Goal: Browse casually: Explore the website without a specific task or goal

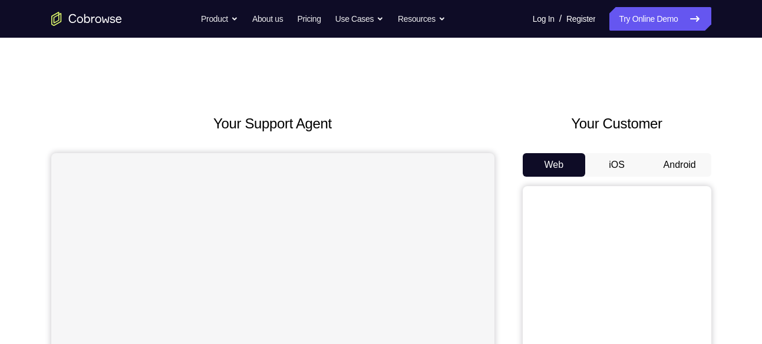
click at [686, 159] on button "Android" at bounding box center [679, 165] width 63 height 24
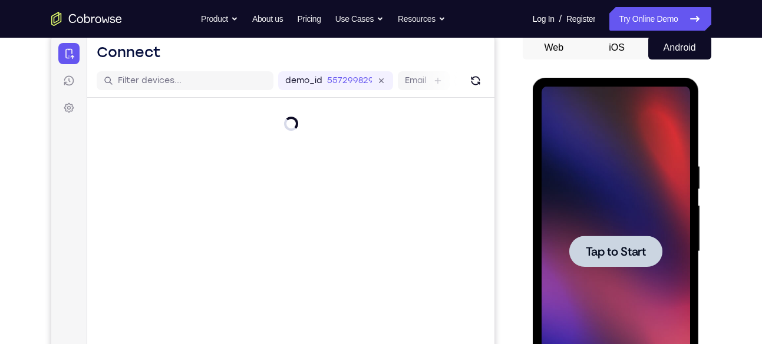
click at [627, 242] on div at bounding box center [615, 251] width 93 height 31
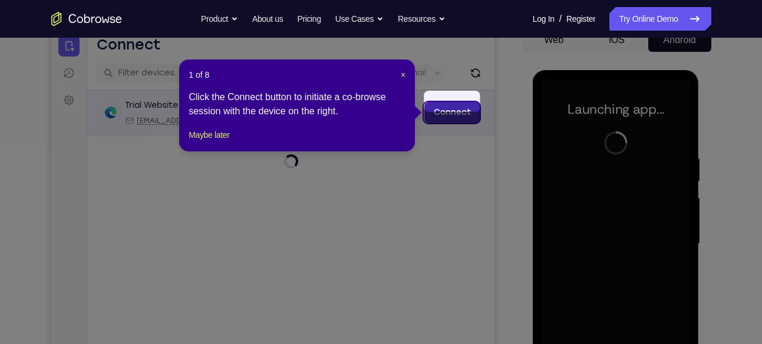
scroll to position [118, 0]
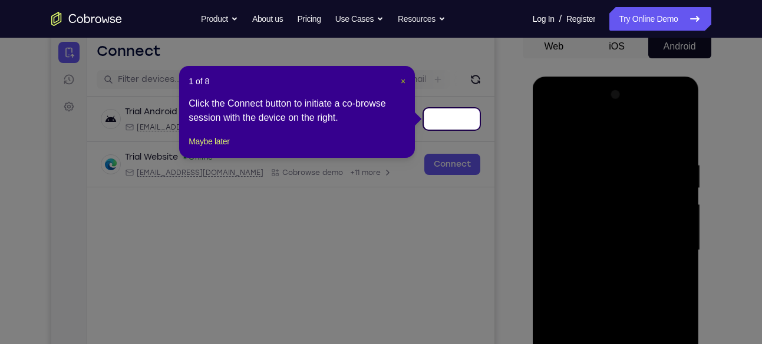
click at [404, 79] on span "×" at bounding box center [403, 81] width 5 height 9
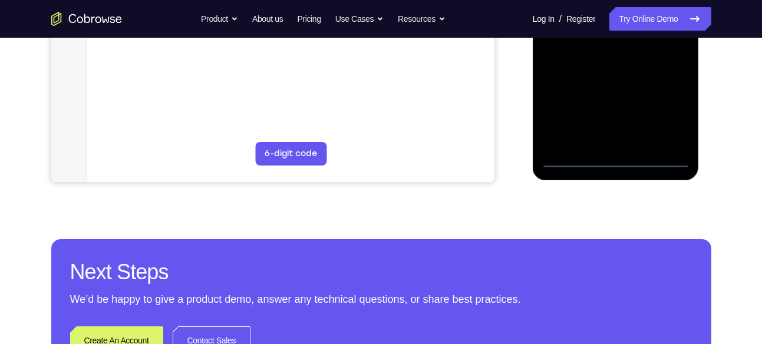
scroll to position [366, 0]
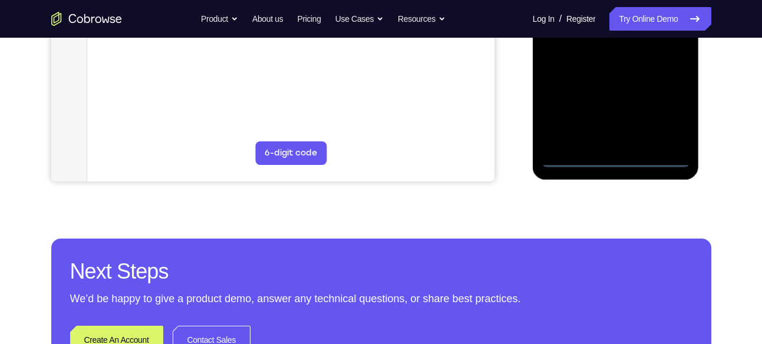
click at [618, 160] on div at bounding box center [615, 2] width 148 height 330
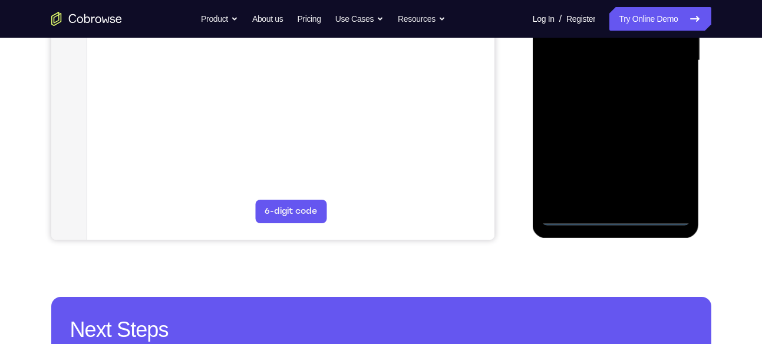
scroll to position [299, 0]
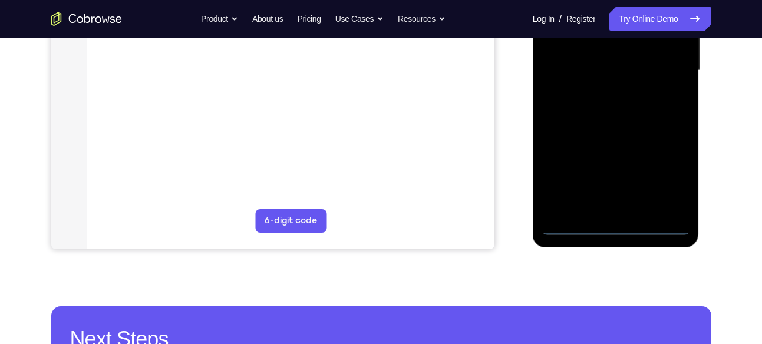
click at [668, 167] on div at bounding box center [615, 70] width 148 height 330
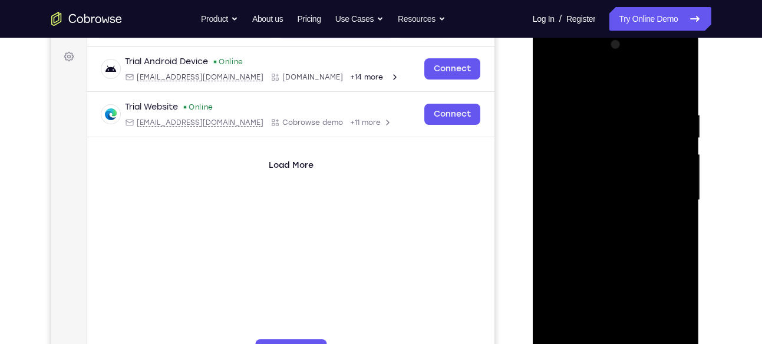
scroll to position [168, 0]
click at [562, 68] on div at bounding box center [615, 201] width 148 height 330
click at [666, 197] on div at bounding box center [615, 201] width 148 height 330
click at [599, 220] on div at bounding box center [615, 201] width 148 height 330
click at [596, 191] on div at bounding box center [615, 201] width 148 height 330
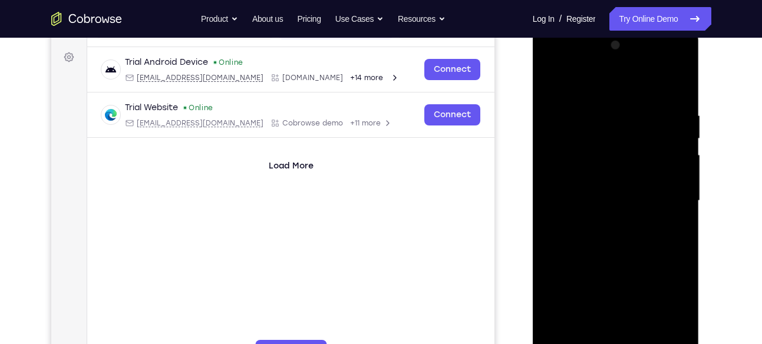
click at [590, 196] on div at bounding box center [615, 201] width 148 height 330
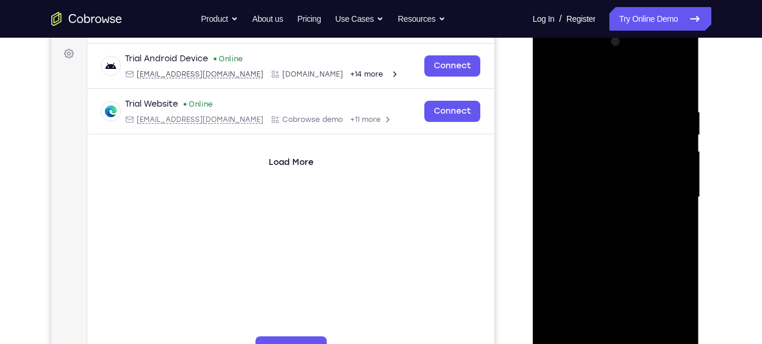
scroll to position [171, 0]
click at [615, 236] on div at bounding box center [615, 198] width 148 height 330
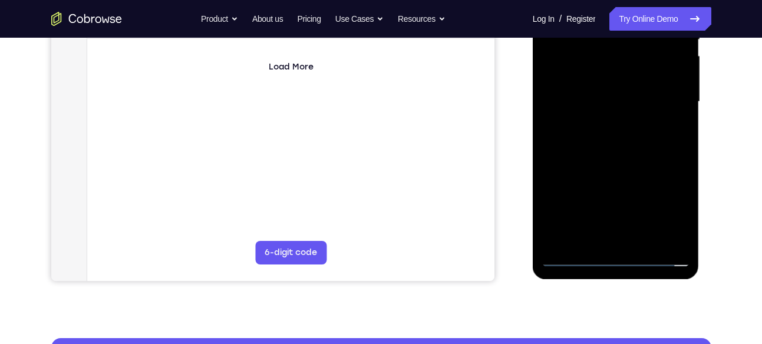
scroll to position [267, 0]
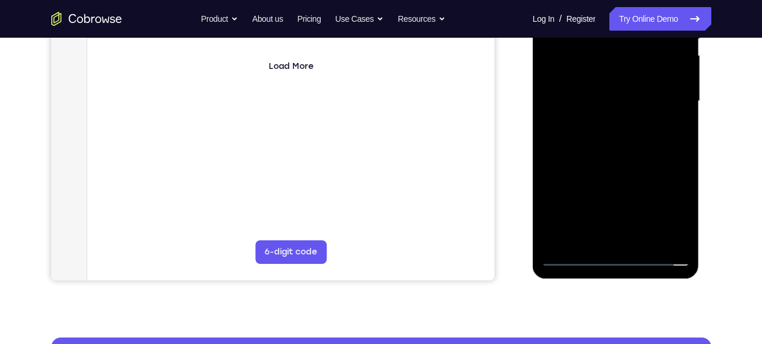
click at [631, 156] on div at bounding box center [615, 101] width 148 height 330
click at [648, 239] on div at bounding box center [615, 101] width 148 height 330
click at [634, 165] on div at bounding box center [615, 101] width 148 height 330
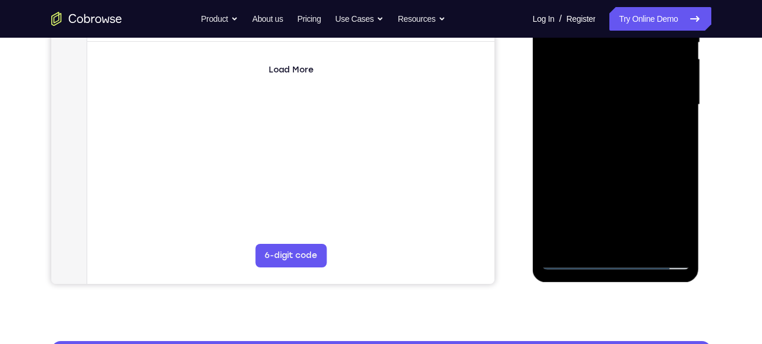
click at [655, 99] on div at bounding box center [615, 105] width 148 height 330
click at [596, 237] on div at bounding box center [615, 105] width 148 height 330
click at [585, 114] on div at bounding box center [615, 105] width 148 height 330
click at [608, 216] on div at bounding box center [615, 105] width 148 height 330
click at [675, 223] on div at bounding box center [615, 105] width 148 height 330
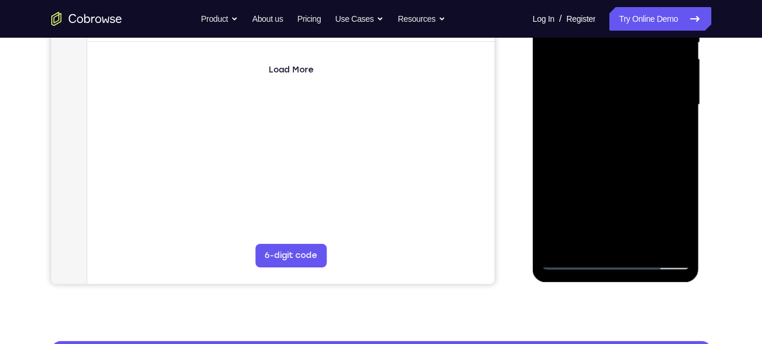
click at [673, 139] on div at bounding box center [615, 105] width 148 height 330
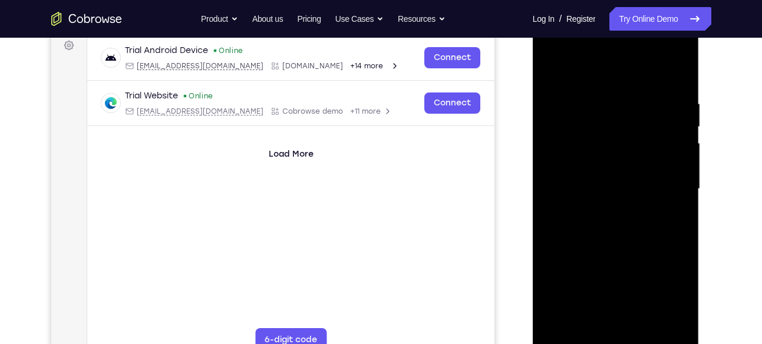
scroll to position [179, 0]
click at [570, 72] on div at bounding box center [615, 190] width 148 height 330
click at [594, 69] on div at bounding box center [615, 190] width 148 height 330
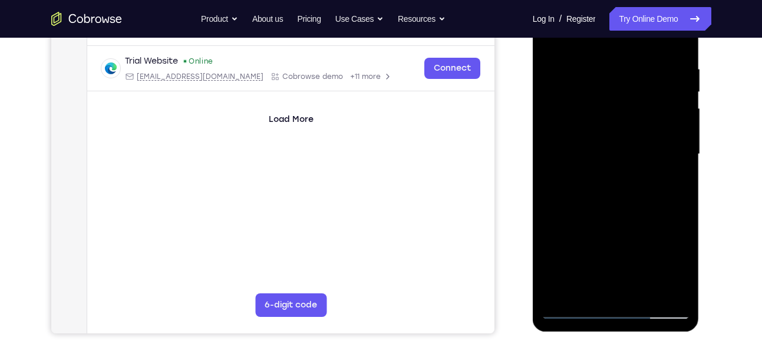
scroll to position [181, 0]
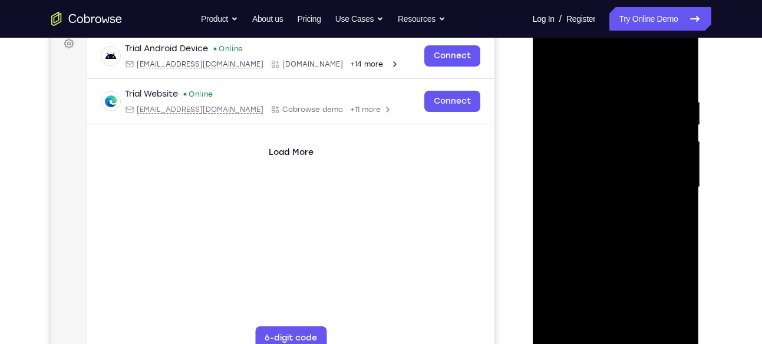
click at [619, 188] on div at bounding box center [615, 187] width 148 height 330
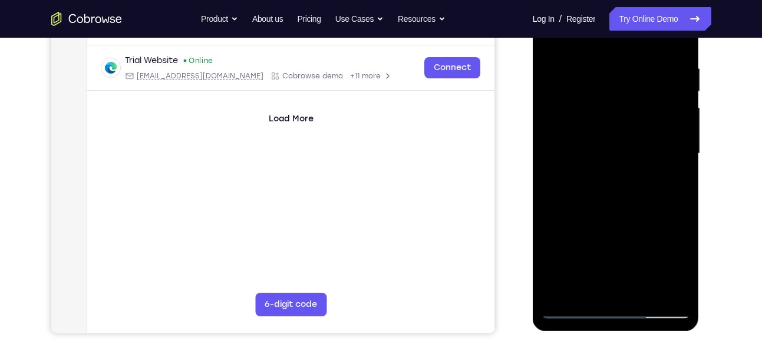
scroll to position [216, 0]
drag, startPoint x: 601, startPoint y: 195, endPoint x: 610, endPoint y: 85, distance: 110.5
click at [610, 85] on div at bounding box center [615, 153] width 148 height 330
drag, startPoint x: 598, startPoint y: 241, endPoint x: 604, endPoint y: 107, distance: 134.4
click at [604, 107] on div at bounding box center [615, 153] width 148 height 330
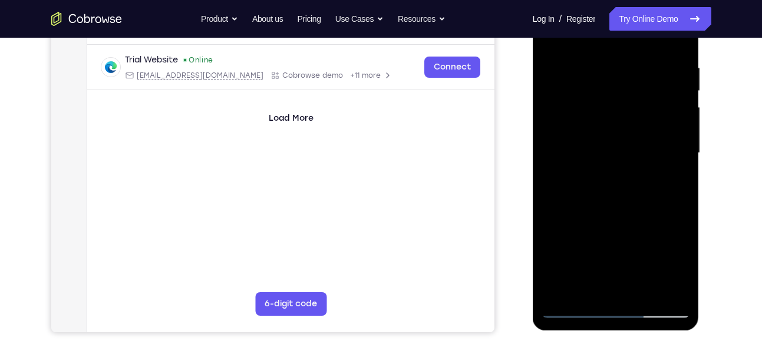
click at [587, 180] on div at bounding box center [615, 153] width 148 height 330
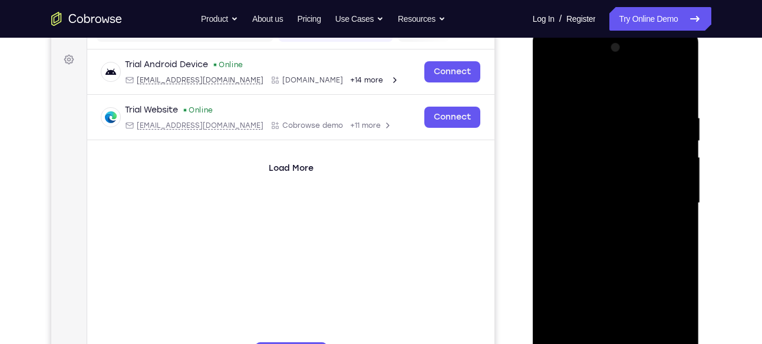
scroll to position [165, 0]
drag, startPoint x: 608, startPoint y: 114, endPoint x: 610, endPoint y: 177, distance: 63.0
click at [610, 177] on div at bounding box center [615, 204] width 148 height 330
click at [551, 80] on div at bounding box center [615, 204] width 148 height 330
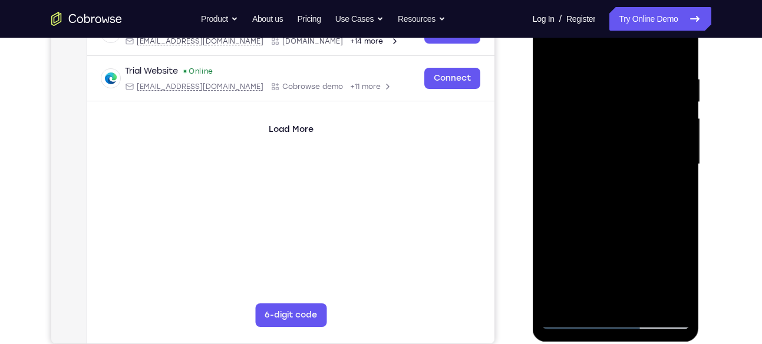
scroll to position [207, 0]
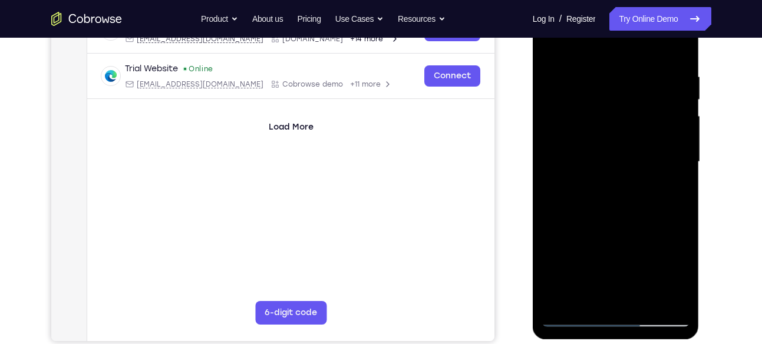
drag, startPoint x: 608, startPoint y: 199, endPoint x: 607, endPoint y: 115, distance: 84.2
click at [607, 115] on div at bounding box center [615, 162] width 148 height 330
drag, startPoint x: 605, startPoint y: 245, endPoint x: 614, endPoint y: 148, distance: 96.9
click at [614, 148] on div at bounding box center [615, 162] width 148 height 330
drag, startPoint x: 607, startPoint y: 244, endPoint x: 608, endPoint y: 116, distance: 127.8
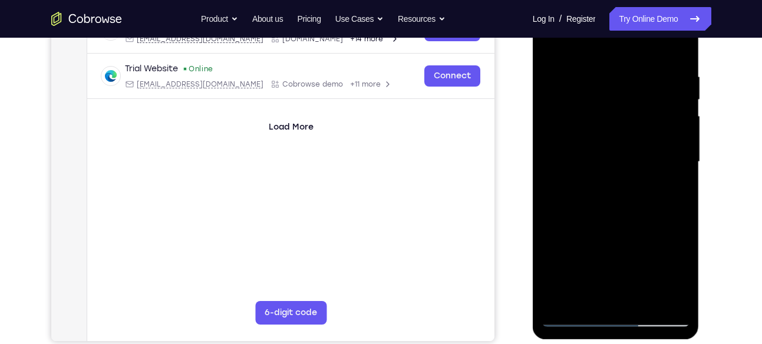
click at [608, 116] on div at bounding box center [615, 162] width 148 height 330
drag, startPoint x: 607, startPoint y: 236, endPoint x: 614, endPoint y: 127, distance: 109.2
click at [614, 127] on div at bounding box center [615, 162] width 148 height 330
drag, startPoint x: 619, startPoint y: 241, endPoint x: 617, endPoint y: 144, distance: 97.2
click at [617, 144] on div at bounding box center [615, 162] width 148 height 330
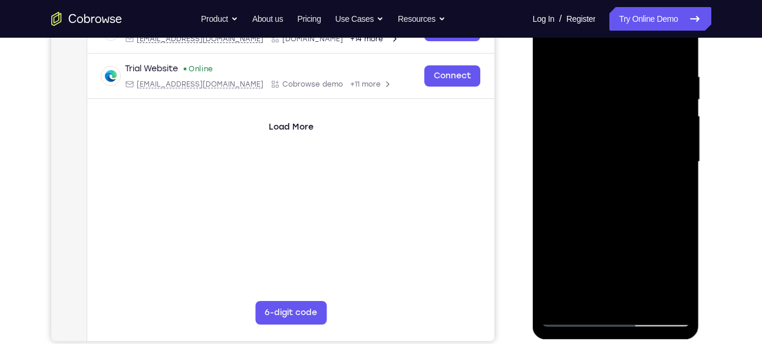
click at [558, 91] on div at bounding box center [615, 162] width 148 height 330
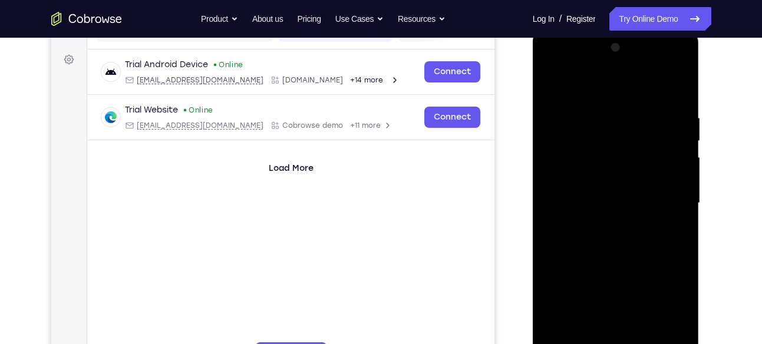
scroll to position [165, 0]
click at [554, 78] on div at bounding box center [615, 204] width 148 height 330
click at [551, 84] on div at bounding box center [615, 204] width 148 height 330
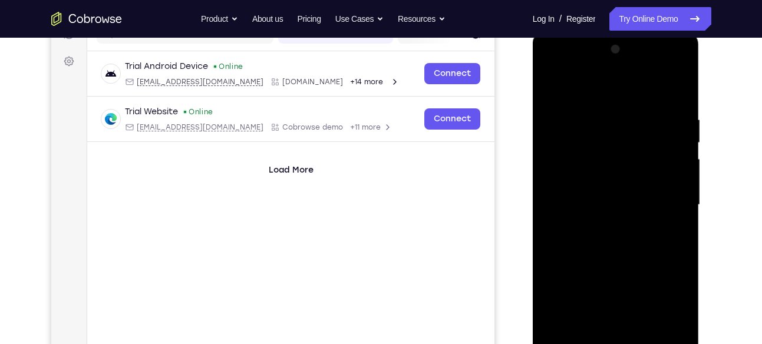
scroll to position [163, 0]
click at [550, 91] on div at bounding box center [615, 206] width 148 height 330
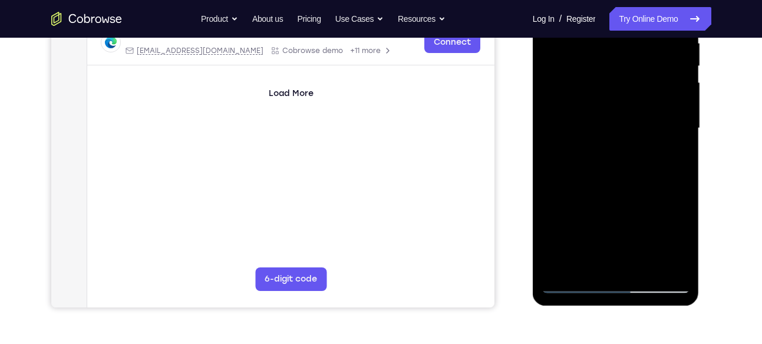
scroll to position [265, 0]
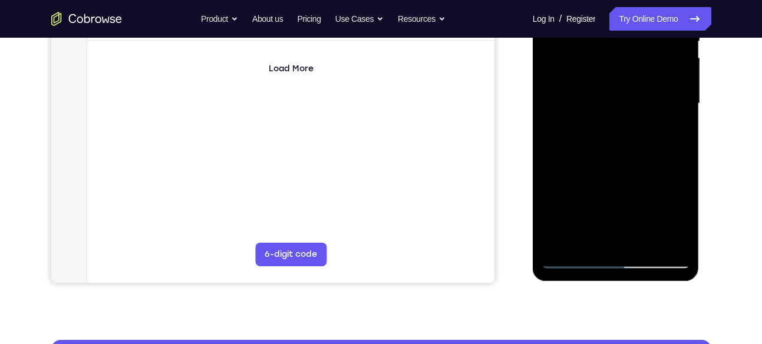
click at [573, 257] on div at bounding box center [615, 104] width 148 height 330
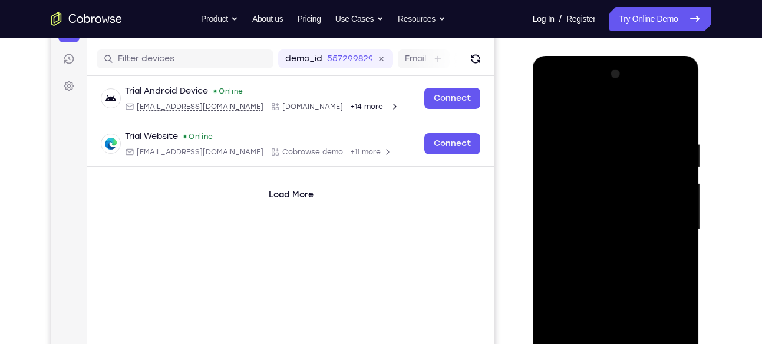
scroll to position [138, 0]
click at [552, 108] on div at bounding box center [615, 230] width 148 height 330
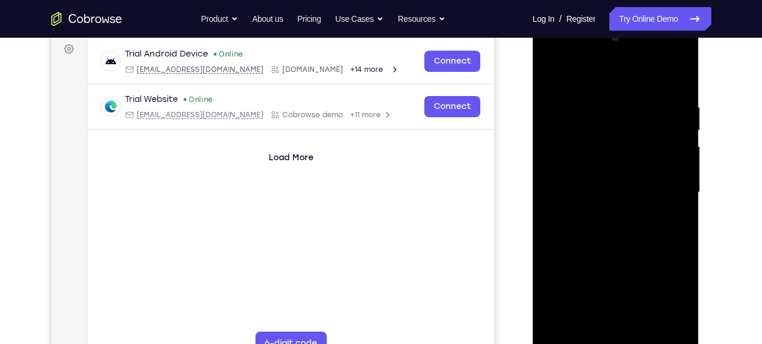
scroll to position [177, 0]
click at [680, 179] on div at bounding box center [615, 192] width 148 height 330
click at [633, 190] on div at bounding box center [615, 192] width 148 height 330
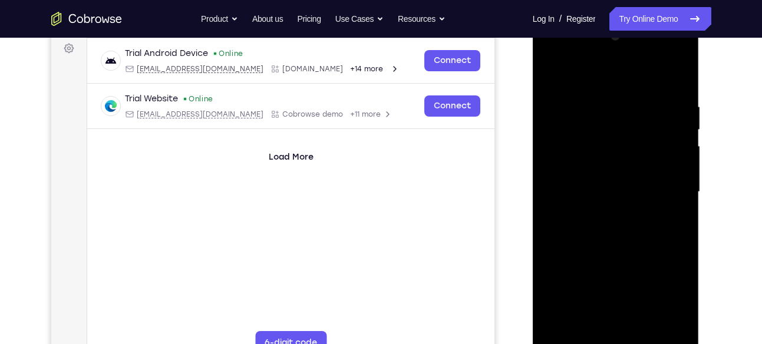
click at [681, 181] on div at bounding box center [615, 192] width 148 height 330
drag, startPoint x: 643, startPoint y: 207, endPoint x: 643, endPoint y: 226, distance: 18.3
click at [643, 226] on div at bounding box center [615, 193] width 148 height 330
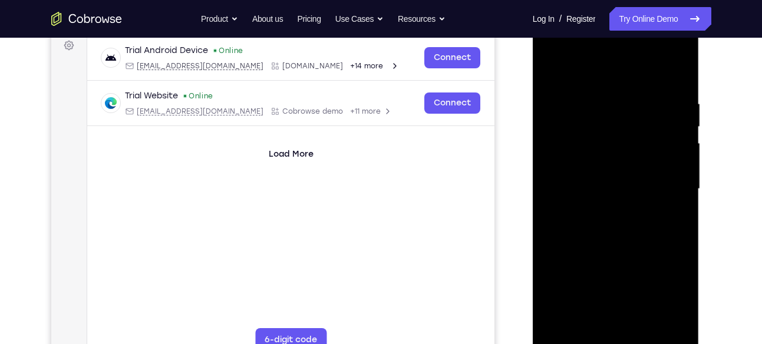
click at [633, 97] on div at bounding box center [615, 189] width 148 height 330
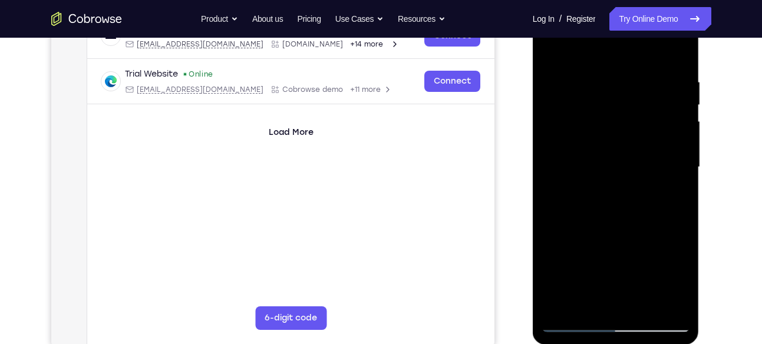
scroll to position [203, 0]
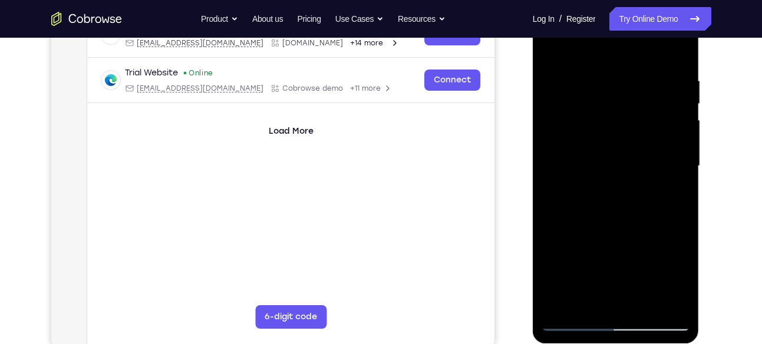
click at [686, 140] on div at bounding box center [615, 166] width 148 height 330
click at [682, 166] on div at bounding box center [615, 166] width 148 height 330
click at [677, 140] on div at bounding box center [615, 166] width 148 height 330
click at [670, 117] on div at bounding box center [615, 166] width 148 height 330
click at [555, 153] on div at bounding box center [615, 166] width 148 height 330
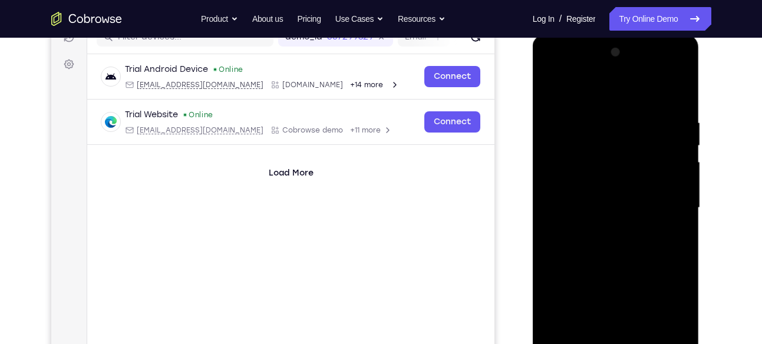
scroll to position [160, 0]
click at [673, 91] on div at bounding box center [615, 209] width 148 height 330
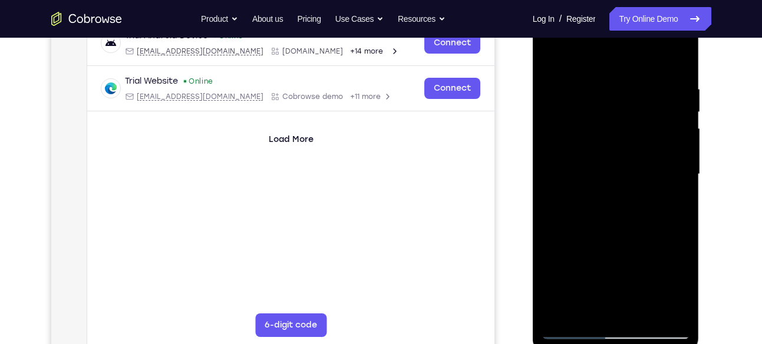
scroll to position [194, 0]
drag, startPoint x: 647, startPoint y: 260, endPoint x: 625, endPoint y: 54, distance: 206.7
click at [625, 54] on div at bounding box center [615, 175] width 148 height 330
drag, startPoint x: 658, startPoint y: 211, endPoint x: 643, endPoint y: 97, distance: 114.8
click at [643, 97] on div at bounding box center [615, 175] width 148 height 330
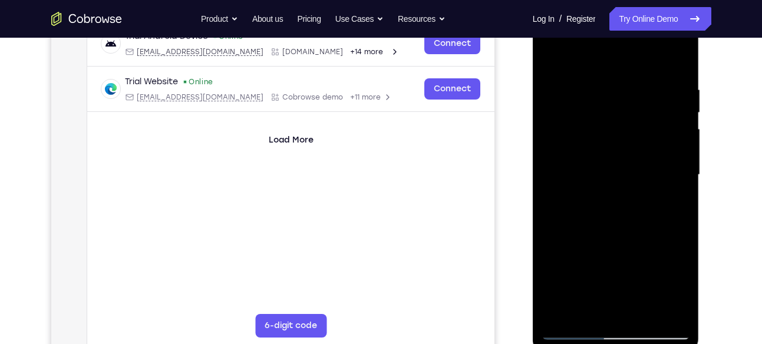
scroll to position [218, 0]
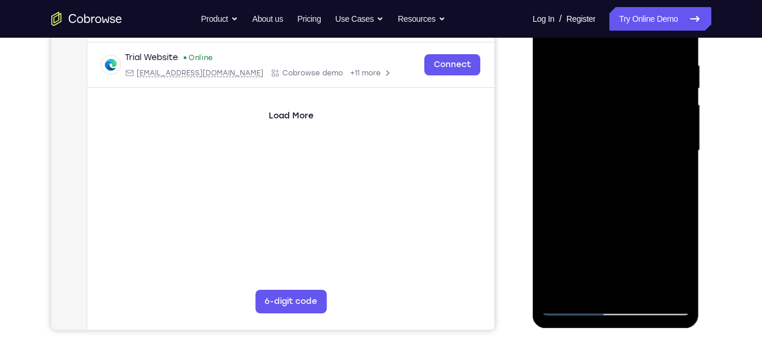
drag, startPoint x: 650, startPoint y: 227, endPoint x: 633, endPoint y: 120, distance: 109.0
click at [633, 120] on div at bounding box center [615, 151] width 148 height 330
drag, startPoint x: 647, startPoint y: 261, endPoint x: 641, endPoint y: 109, distance: 152.1
click at [641, 109] on div at bounding box center [615, 151] width 148 height 330
drag, startPoint x: 637, startPoint y: 235, endPoint x: 627, endPoint y: 99, distance: 136.5
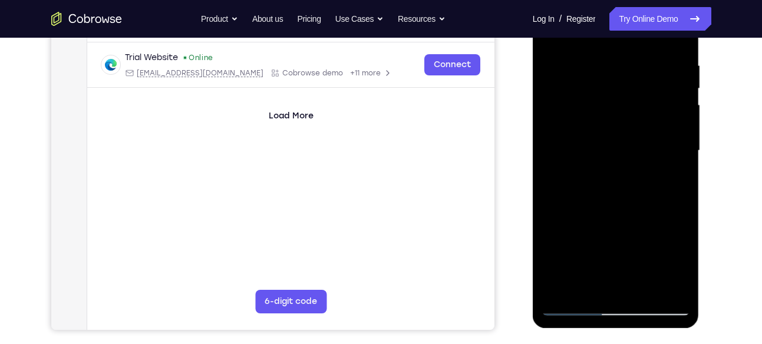
click at [627, 99] on div at bounding box center [615, 151] width 148 height 330
drag, startPoint x: 623, startPoint y: 225, endPoint x: 623, endPoint y: 210, distance: 15.3
click at [623, 210] on div at bounding box center [615, 151] width 148 height 330
click at [676, 177] on div at bounding box center [615, 151] width 148 height 330
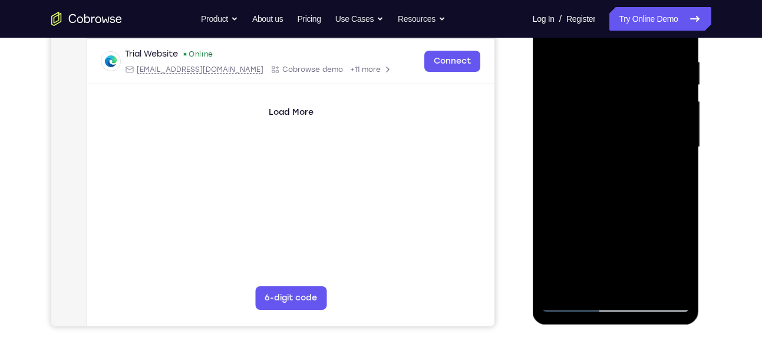
click at [676, 178] on div at bounding box center [615, 147] width 148 height 330
drag, startPoint x: 647, startPoint y: 202, endPoint x: 647, endPoint y: 149, distance: 53.0
click at [647, 149] on div at bounding box center [615, 147] width 148 height 330
click at [550, 128] on div at bounding box center [615, 147] width 148 height 330
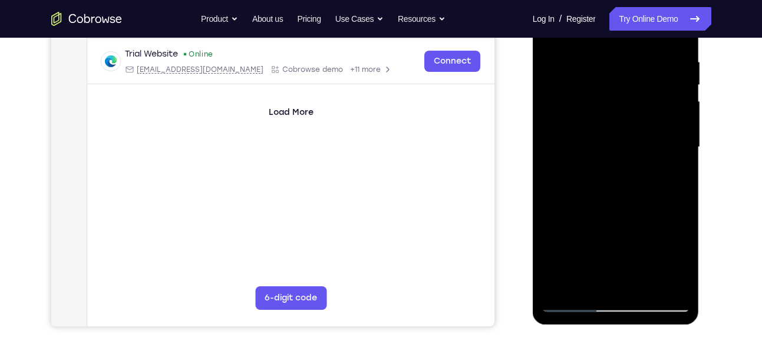
drag, startPoint x: 632, startPoint y: 178, endPoint x: 630, endPoint y: 130, distance: 48.9
click at [630, 130] on div at bounding box center [615, 147] width 148 height 330
drag, startPoint x: 636, startPoint y: 163, endPoint x: 626, endPoint y: 89, distance: 75.0
click at [626, 89] on div at bounding box center [615, 147] width 148 height 330
click at [635, 147] on div at bounding box center [615, 147] width 148 height 330
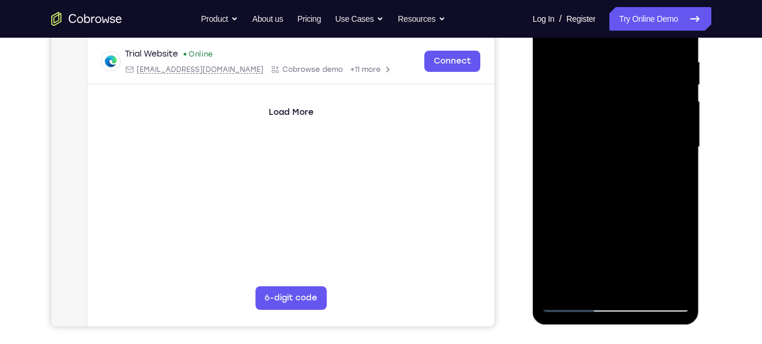
drag, startPoint x: 655, startPoint y: 207, endPoint x: 645, endPoint y: 57, distance: 151.1
click at [645, 57] on div at bounding box center [615, 147] width 148 height 330
drag, startPoint x: 651, startPoint y: 206, endPoint x: 637, endPoint y: 111, distance: 96.5
click at [637, 111] on div at bounding box center [615, 147] width 148 height 330
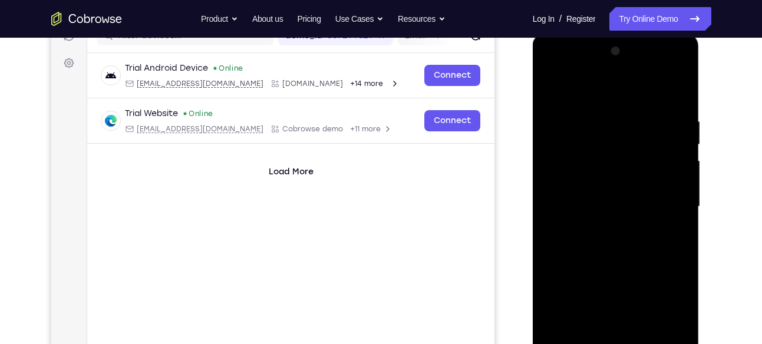
scroll to position [161, 0]
drag, startPoint x: 638, startPoint y: 207, endPoint x: 637, endPoint y: 194, distance: 13.0
click at [637, 194] on div at bounding box center [615, 208] width 148 height 330
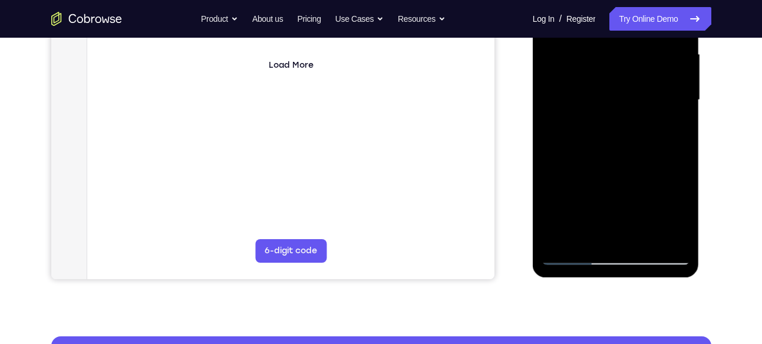
scroll to position [272, 0]
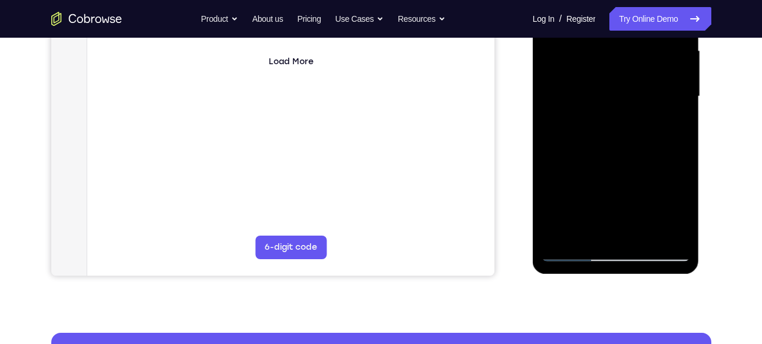
click at [561, 236] on div at bounding box center [615, 97] width 148 height 330
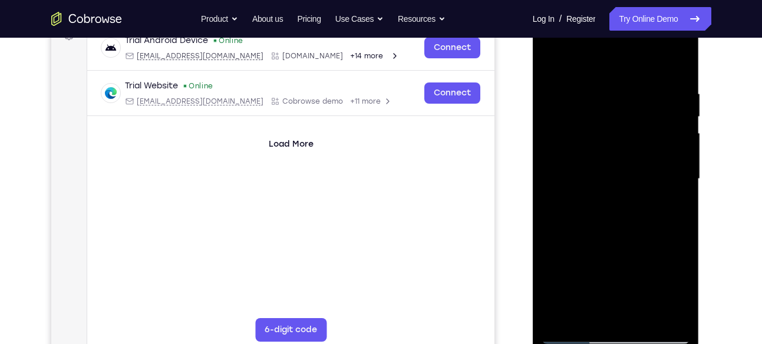
scroll to position [188, 0]
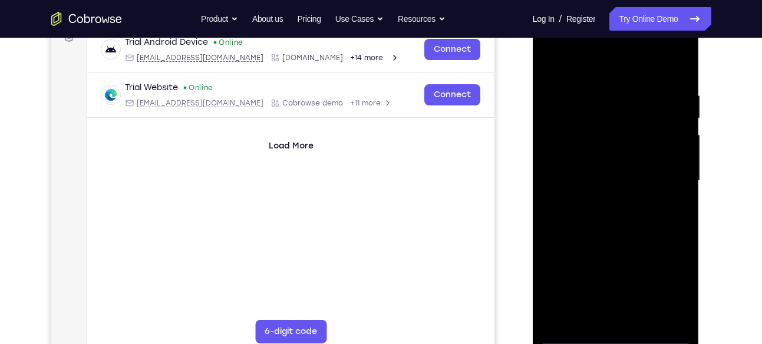
click at [680, 58] on div at bounding box center [615, 181] width 148 height 330
click at [585, 86] on div at bounding box center [615, 181] width 148 height 330
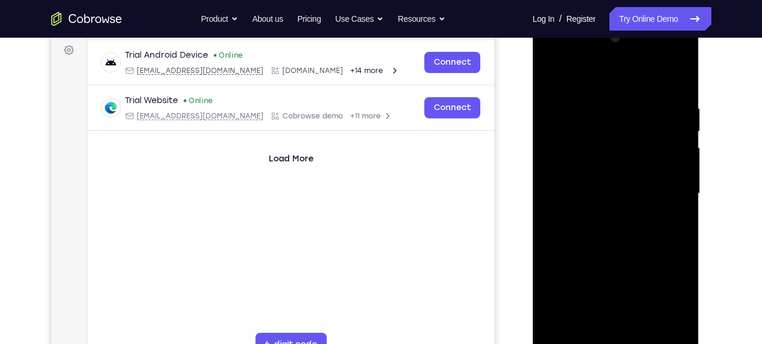
scroll to position [167, 0]
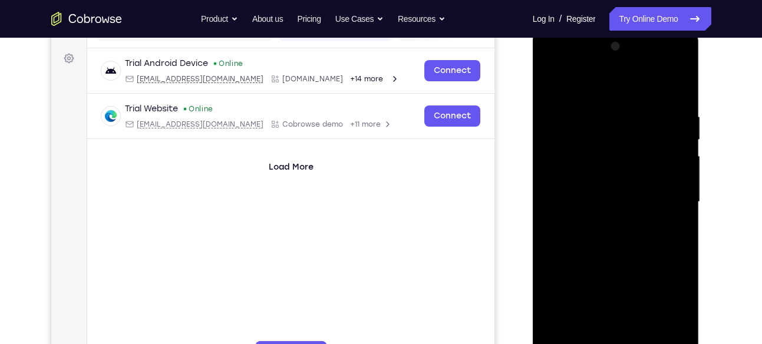
click at [552, 78] on div at bounding box center [615, 202] width 148 height 330
drag, startPoint x: 630, startPoint y: 247, endPoint x: 629, endPoint y: 192, distance: 54.8
click at [629, 192] on div at bounding box center [615, 202] width 148 height 330
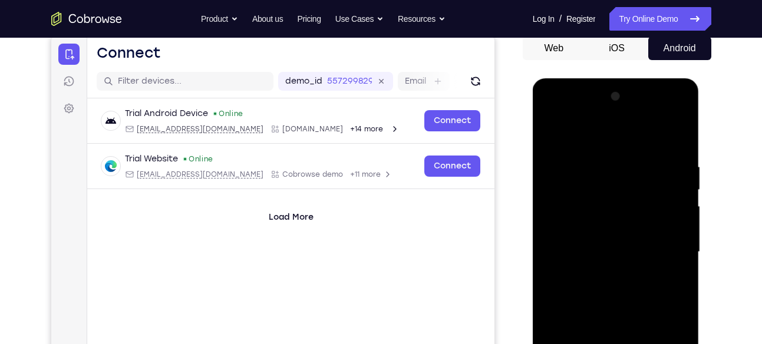
scroll to position [115, 0]
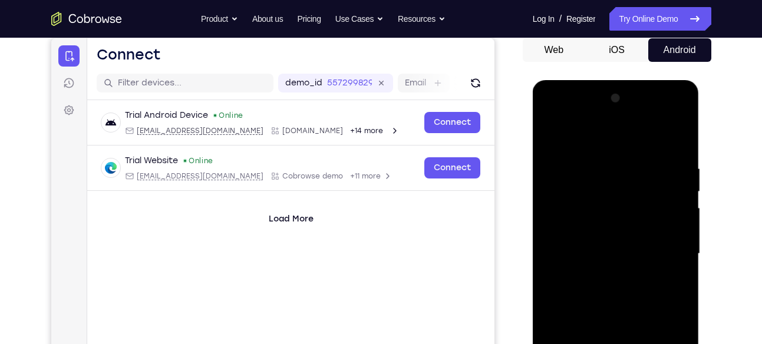
drag, startPoint x: 640, startPoint y: 205, endPoint x: 635, endPoint y: 237, distance: 32.8
click at [635, 237] on div at bounding box center [615, 254] width 148 height 330
drag, startPoint x: 646, startPoint y: 274, endPoint x: 644, endPoint y: 191, distance: 83.7
click at [644, 191] on div at bounding box center [615, 254] width 148 height 330
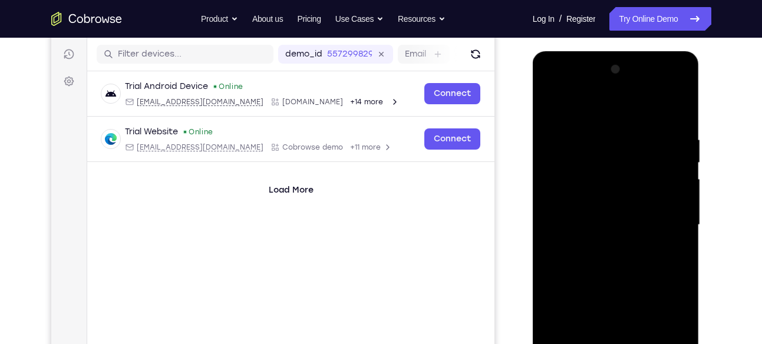
scroll to position [145, 0]
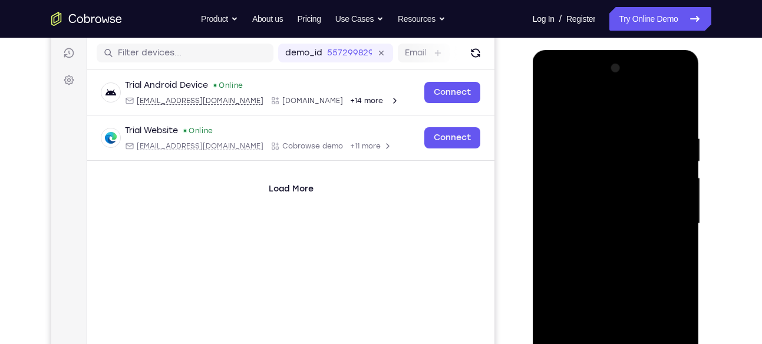
drag, startPoint x: 636, startPoint y: 277, endPoint x: 620, endPoint y: 352, distance: 76.5
click at [620, 343] on div at bounding box center [615, 224] width 148 height 330
click at [660, 124] on div at bounding box center [615, 224] width 148 height 330
click at [552, 98] on div at bounding box center [615, 224] width 148 height 330
click at [547, 101] on div at bounding box center [615, 224] width 148 height 330
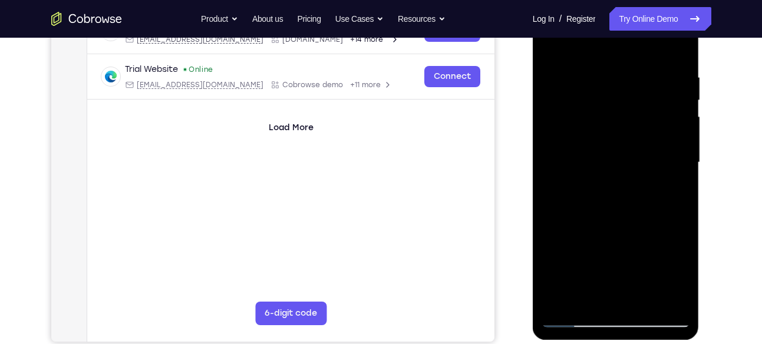
scroll to position [206, 0]
drag, startPoint x: 644, startPoint y: 239, endPoint x: 627, endPoint y: 47, distance: 192.2
click at [627, 47] on div at bounding box center [615, 163] width 148 height 330
drag, startPoint x: 626, startPoint y: 237, endPoint x: 621, endPoint y: 82, distance: 155.6
click at [621, 82] on div at bounding box center [615, 163] width 148 height 330
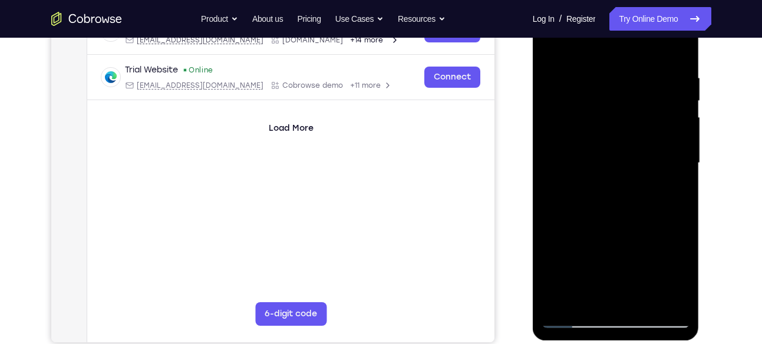
drag, startPoint x: 631, startPoint y: 223, endPoint x: 625, endPoint y: 156, distance: 66.9
click at [625, 156] on div at bounding box center [615, 163] width 148 height 330
click at [667, 304] on div at bounding box center [615, 163] width 148 height 330
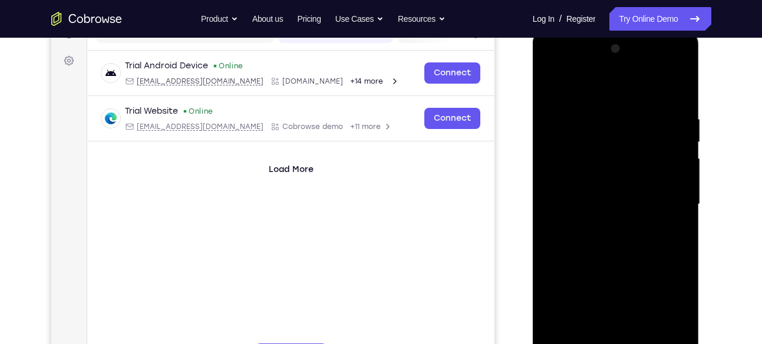
scroll to position [163, 0]
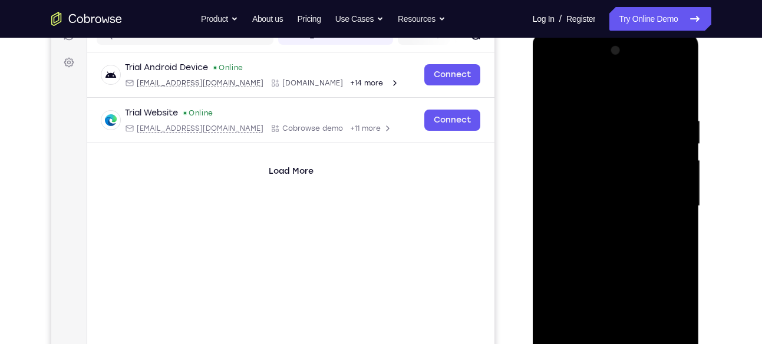
drag, startPoint x: 627, startPoint y: 162, endPoint x: 621, endPoint y: 247, distance: 85.1
click at [621, 247] on div at bounding box center [615, 206] width 148 height 330
drag, startPoint x: 628, startPoint y: 200, endPoint x: 620, endPoint y: 307, distance: 107.5
click at [620, 307] on div at bounding box center [615, 206] width 148 height 330
drag, startPoint x: 633, startPoint y: 200, endPoint x: 628, endPoint y: 266, distance: 66.2
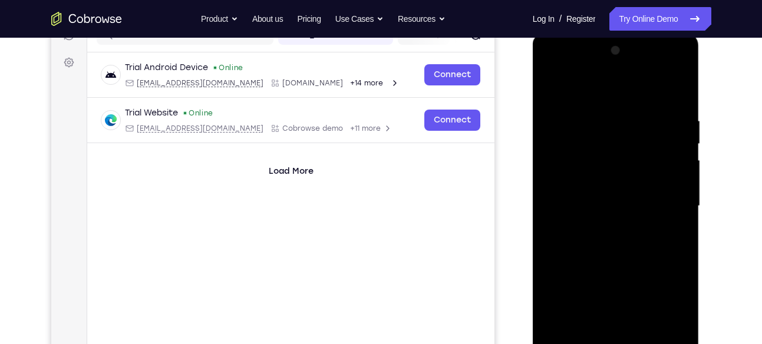
click at [628, 266] on div at bounding box center [615, 206] width 148 height 330
drag, startPoint x: 633, startPoint y: 157, endPoint x: 623, endPoint y: 240, distance: 84.2
click at [623, 240] on div at bounding box center [615, 206] width 148 height 330
drag, startPoint x: 658, startPoint y: 264, endPoint x: 652, endPoint y: 222, distance: 42.2
click at [652, 222] on div at bounding box center [615, 206] width 148 height 330
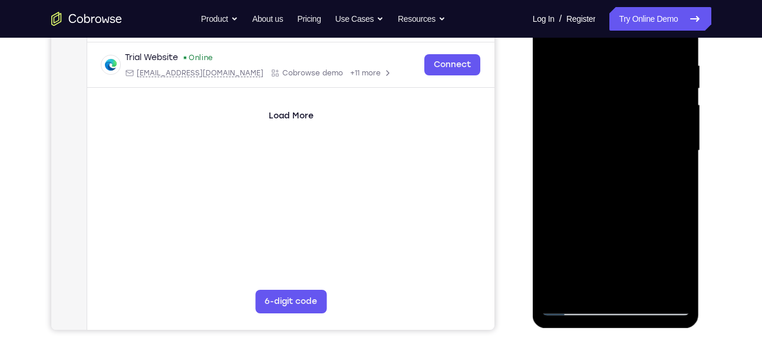
scroll to position [219, 0]
drag, startPoint x: 640, startPoint y: 242, endPoint x: 631, endPoint y: 145, distance: 97.6
click at [631, 145] on div at bounding box center [615, 150] width 148 height 330
drag, startPoint x: 653, startPoint y: 218, endPoint x: 644, endPoint y: 164, distance: 54.8
click at [644, 164] on div at bounding box center [615, 150] width 148 height 330
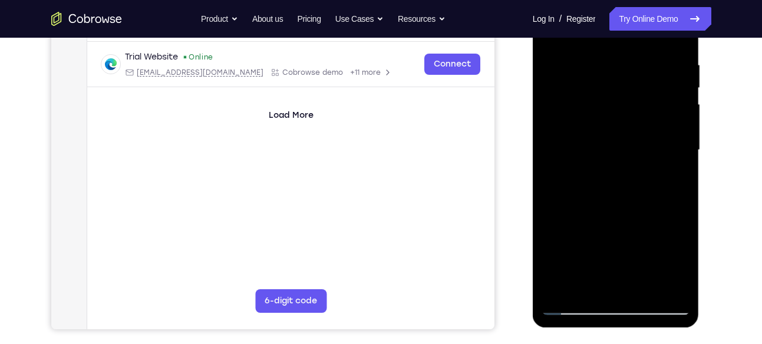
drag, startPoint x: 640, startPoint y: 237, endPoint x: 637, endPoint y: 147, distance: 89.6
click at [637, 147] on div at bounding box center [615, 150] width 148 height 330
drag, startPoint x: 630, startPoint y: 240, endPoint x: 631, endPoint y: 170, distance: 70.1
click at [631, 170] on div at bounding box center [615, 150] width 148 height 330
drag, startPoint x: 611, startPoint y: 221, endPoint x: 607, endPoint y: 139, distance: 82.5
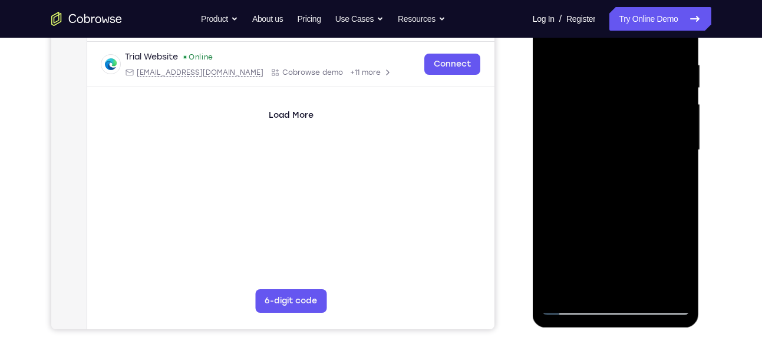
click at [607, 139] on div at bounding box center [615, 150] width 148 height 330
drag, startPoint x: 619, startPoint y: 237, endPoint x: 614, endPoint y: 173, distance: 65.0
click at [614, 173] on div at bounding box center [615, 150] width 148 height 330
drag, startPoint x: 620, startPoint y: 254, endPoint x: 620, endPoint y: 147, distance: 106.6
drag, startPoint x: 625, startPoint y: 239, endPoint x: 623, endPoint y: 157, distance: 82.5
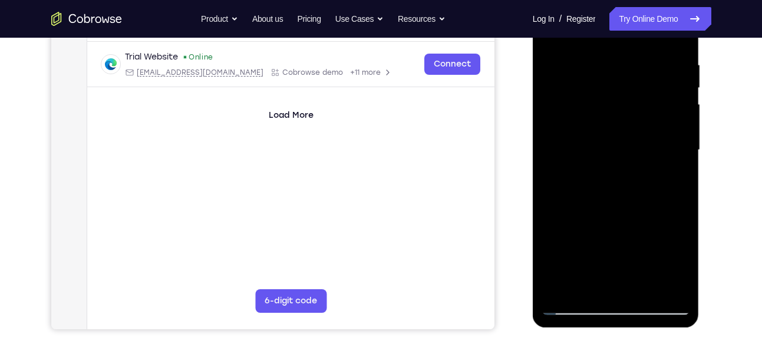
click at [623, 157] on div at bounding box center [615, 150] width 148 height 330
drag, startPoint x: 631, startPoint y: 210, endPoint x: 635, endPoint y: 183, distance: 27.4
click at [635, 183] on div at bounding box center [615, 150] width 148 height 330
click at [663, 124] on div at bounding box center [615, 150] width 148 height 330
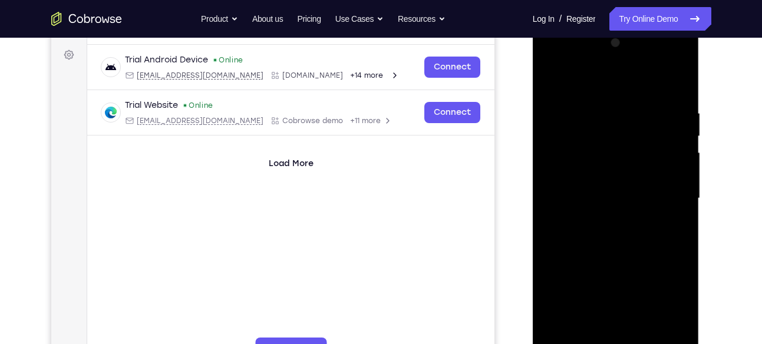
scroll to position [169, 0]
click at [643, 197] on div at bounding box center [615, 200] width 148 height 330
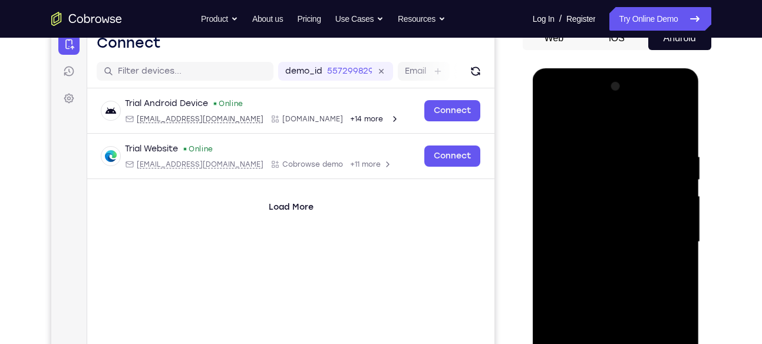
scroll to position [126, 0]
drag, startPoint x: 645, startPoint y: 194, endPoint x: 644, endPoint y: 213, distance: 18.9
click at [644, 213] on div at bounding box center [615, 243] width 148 height 330
click at [556, 123] on div at bounding box center [615, 243] width 148 height 330
drag, startPoint x: 654, startPoint y: 262, endPoint x: 653, endPoint y: 142, distance: 120.2
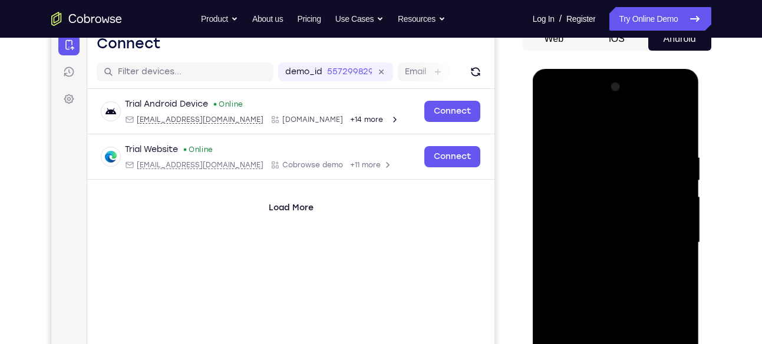
click at [653, 142] on div at bounding box center [615, 243] width 148 height 330
drag, startPoint x: 634, startPoint y: 272, endPoint x: 643, endPoint y: 152, distance: 119.9
click at [643, 152] on div at bounding box center [615, 243] width 148 height 330
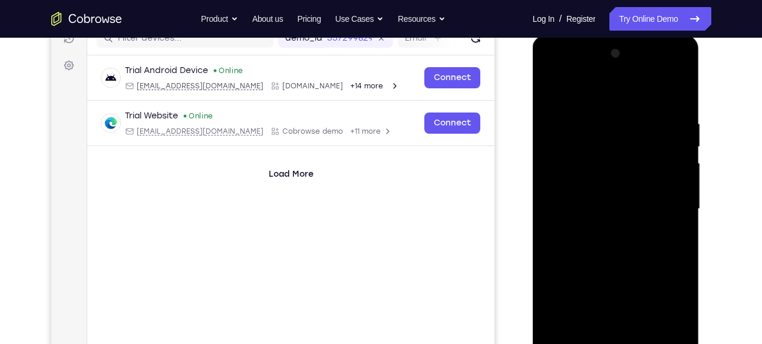
scroll to position [163, 0]
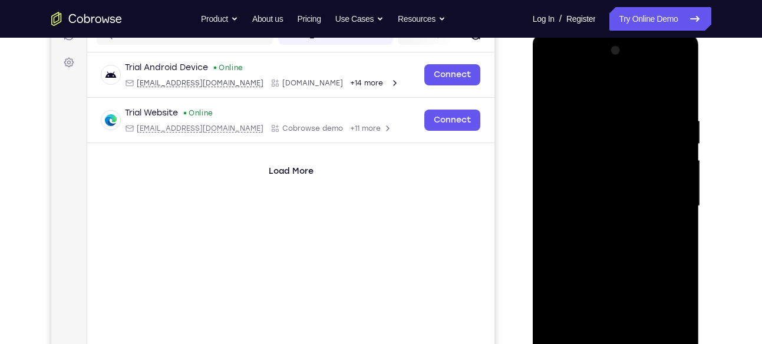
drag, startPoint x: 645, startPoint y: 222, endPoint x: 643, endPoint y: 171, distance: 50.7
click at [643, 171] on div at bounding box center [615, 206] width 148 height 330
drag, startPoint x: 626, startPoint y: 264, endPoint x: 628, endPoint y: 163, distance: 101.3
click at [628, 163] on div at bounding box center [615, 206] width 148 height 330
drag, startPoint x: 640, startPoint y: 240, endPoint x: 638, endPoint y: 127, distance: 112.5
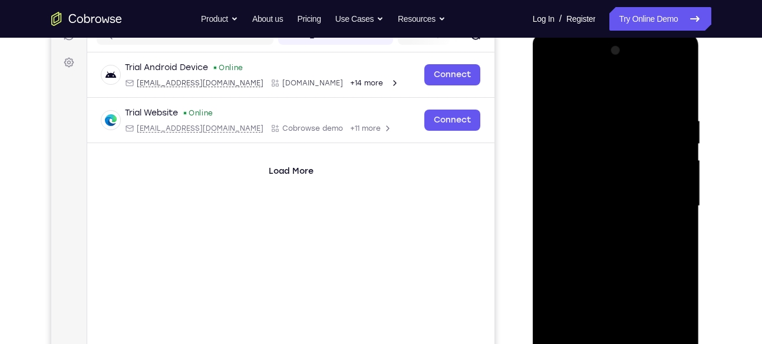
click at [638, 127] on div at bounding box center [615, 206] width 148 height 330
drag, startPoint x: 636, startPoint y: 263, endPoint x: 634, endPoint y: 158, distance: 104.9
click at [634, 158] on div at bounding box center [615, 206] width 148 height 330
